Goal: Task Accomplishment & Management: Manage account settings

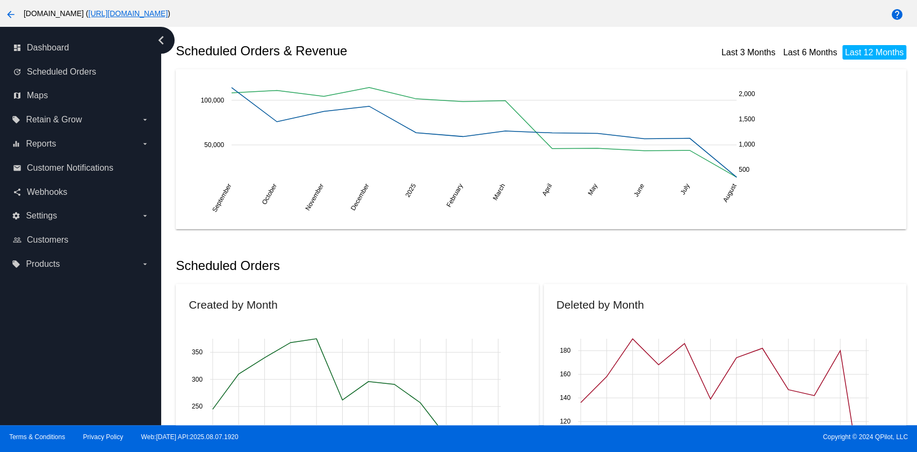
scroll to position [430, 0]
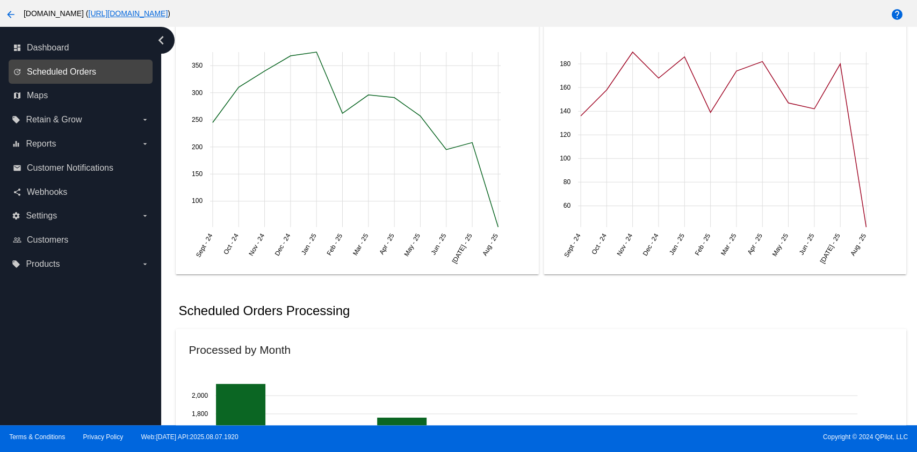
click at [59, 71] on span "Scheduled Orders" at bounding box center [61, 72] width 69 height 10
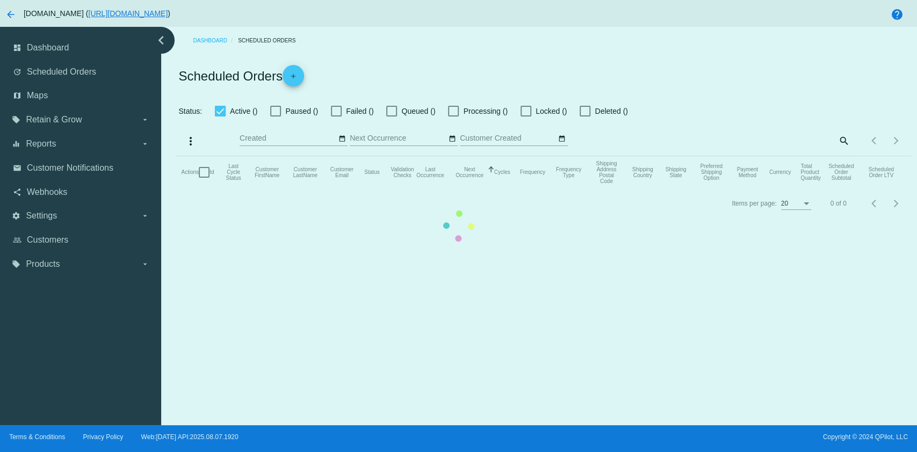
checkbox input "true"
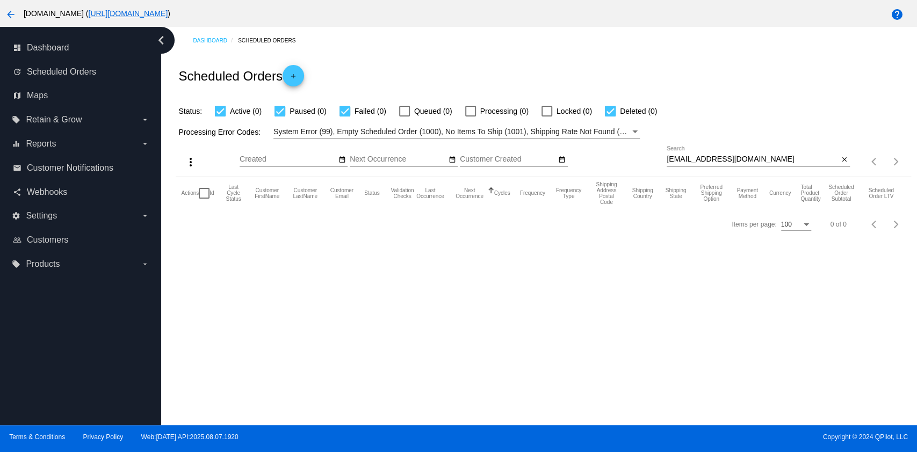
click at [746, 157] on input "ejaneg@gmail.com" at bounding box center [752, 159] width 172 height 9
paste input "cristenbfinnell@yahoo"
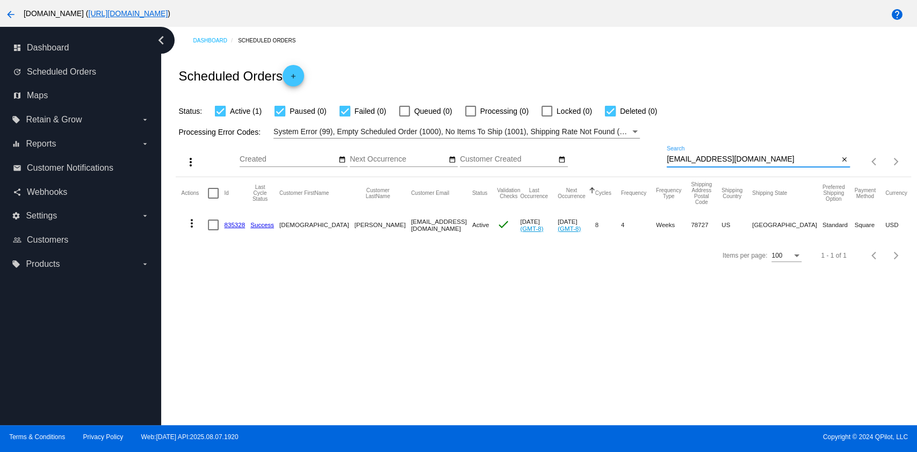
type input "cristenbfinnell@yahoo.com"
click at [190, 221] on mat-icon "more_vert" at bounding box center [191, 223] width 13 height 13
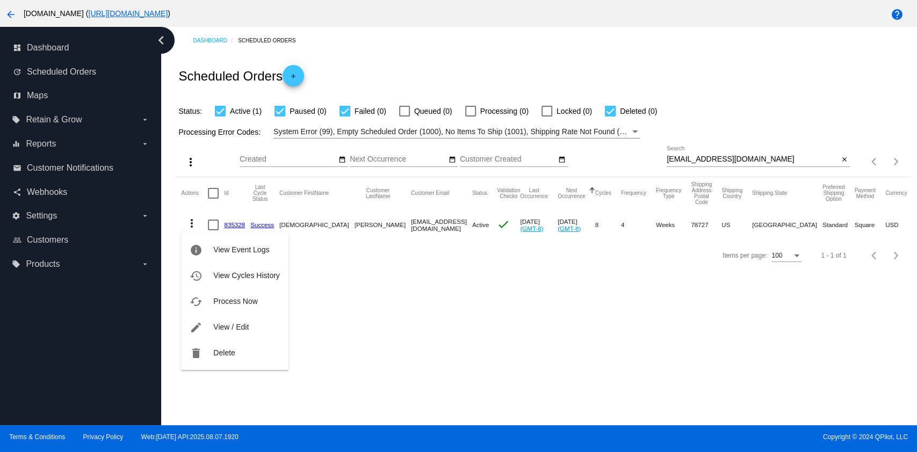
click at [541, 338] on div at bounding box center [458, 226] width 917 height 452
